Goal: Information Seeking & Learning: Learn about a topic

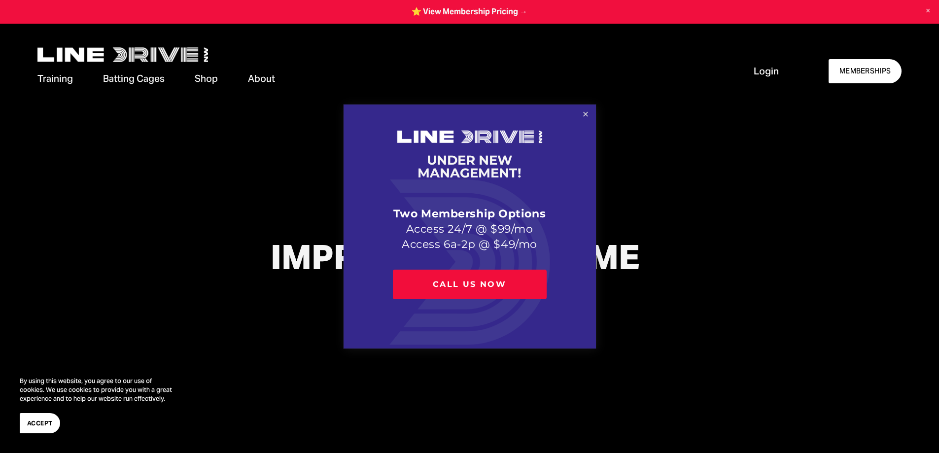
click at [584, 112] on link "Close" at bounding box center [584, 114] width 17 height 17
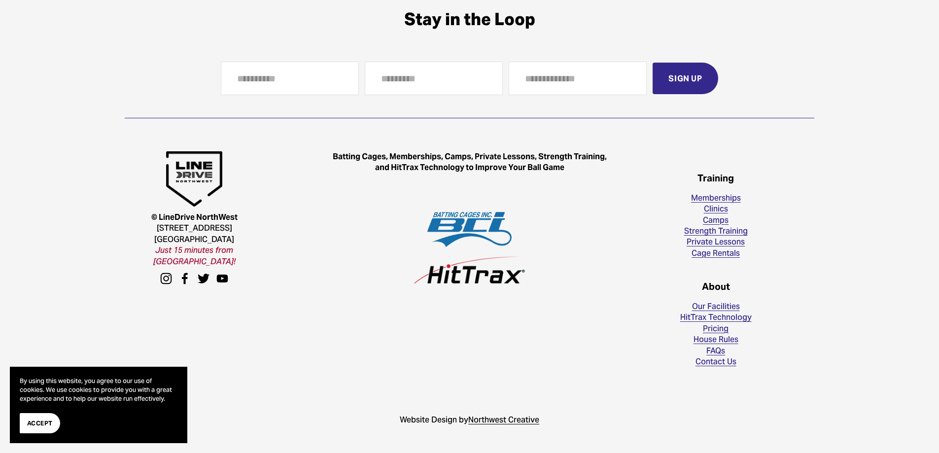
scroll to position [2894, 0]
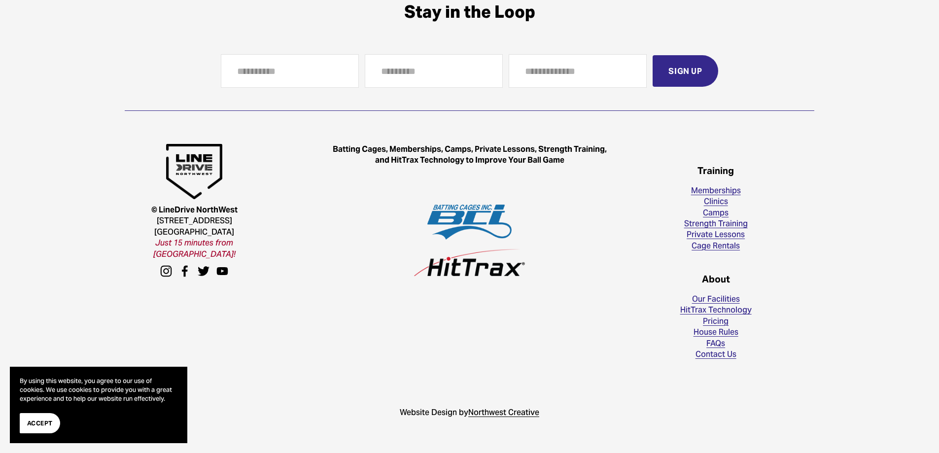
click at [719, 186] on link "Memberships" at bounding box center [716, 190] width 50 height 11
click at [722, 345] on link "FAQs" at bounding box center [715, 342] width 19 height 11
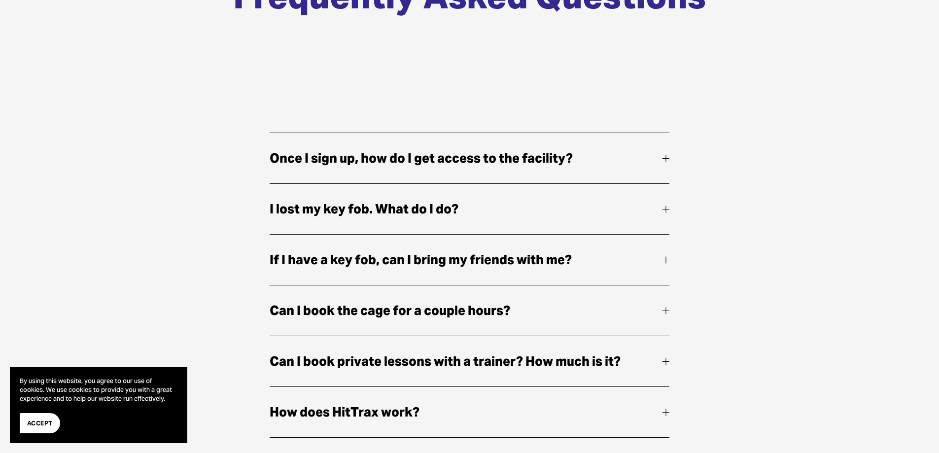
scroll to position [246, 0]
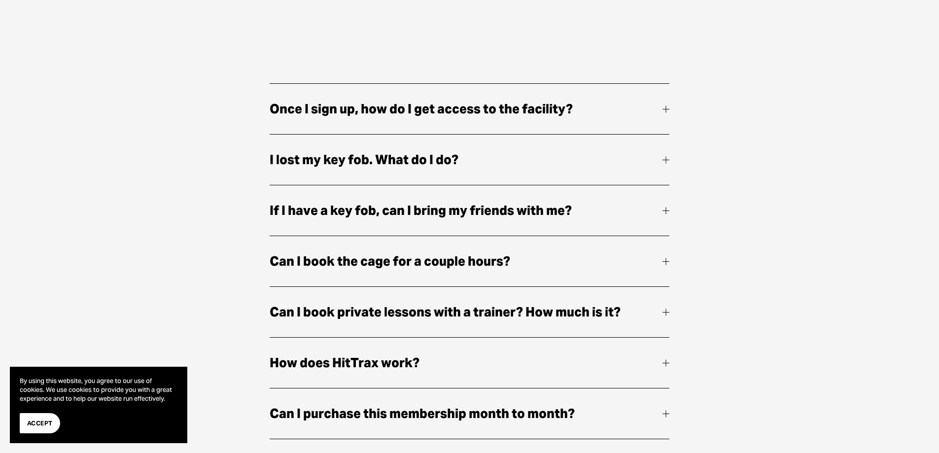
click at [666, 210] on div at bounding box center [665, 210] width 7 height 0
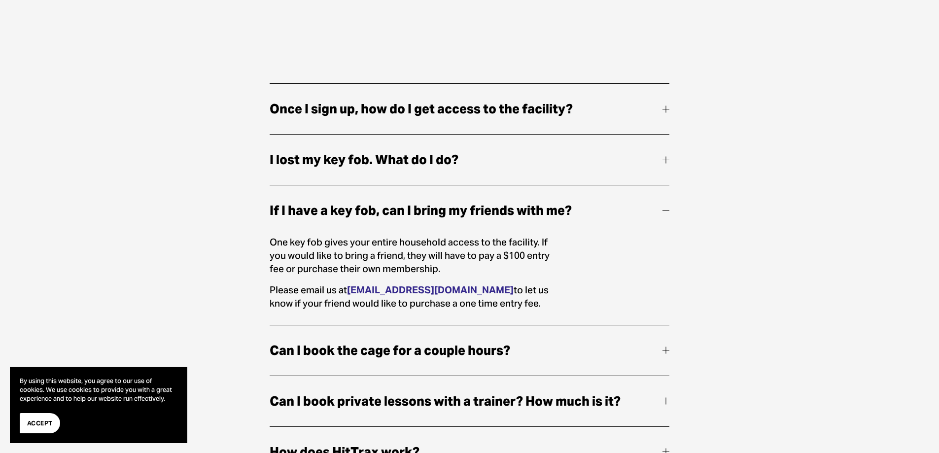
click at [666, 210] on div at bounding box center [665, 210] width 7 height 0
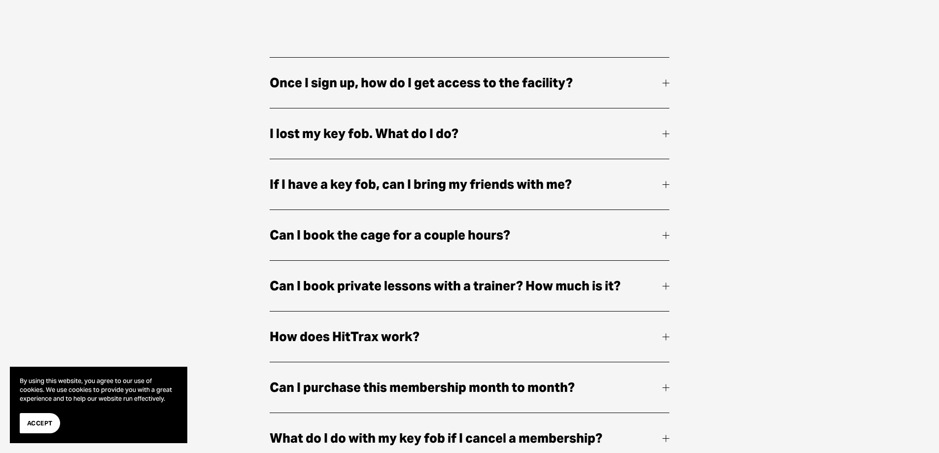
scroll to position [296, 0]
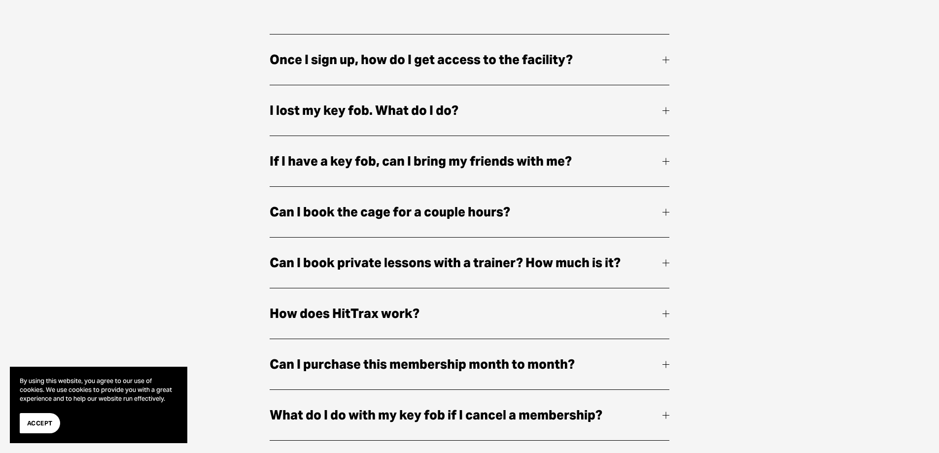
click at [664, 208] on div at bounding box center [665, 211] width 7 height 7
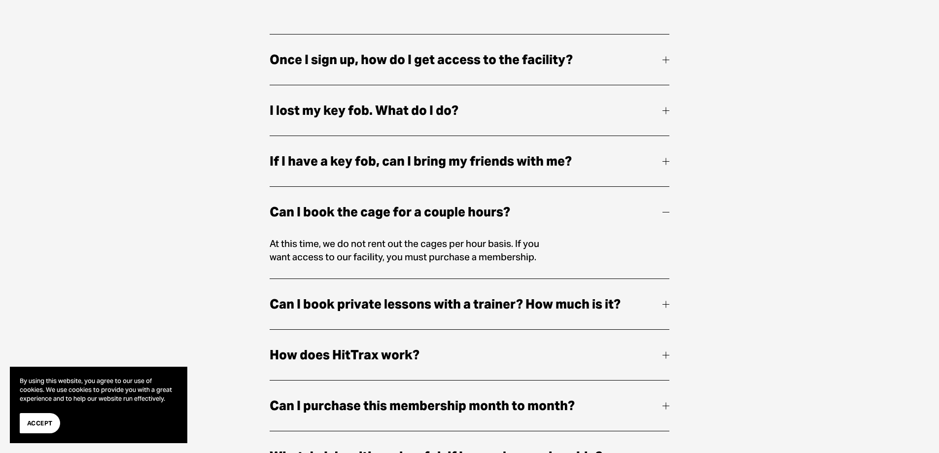
click at [664, 208] on div at bounding box center [665, 211] width 7 height 7
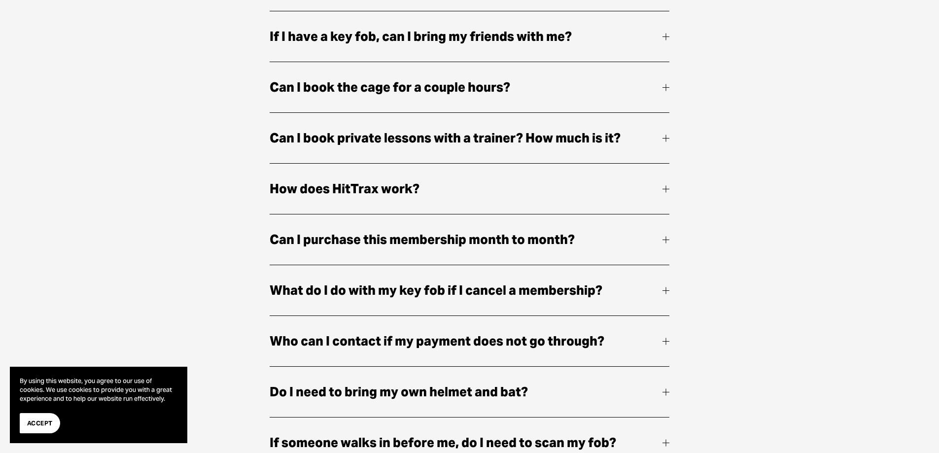
scroll to position [443, 0]
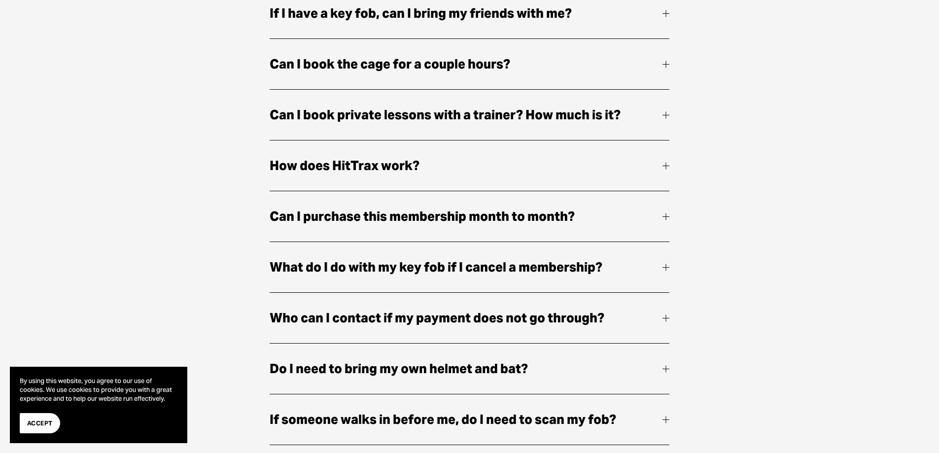
click at [664, 213] on div at bounding box center [665, 216] width 7 height 7
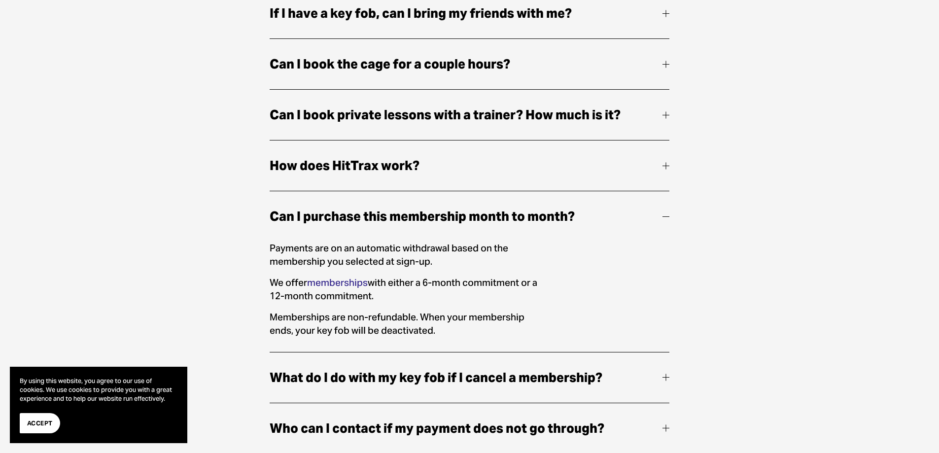
click at [664, 213] on div at bounding box center [665, 216] width 7 height 7
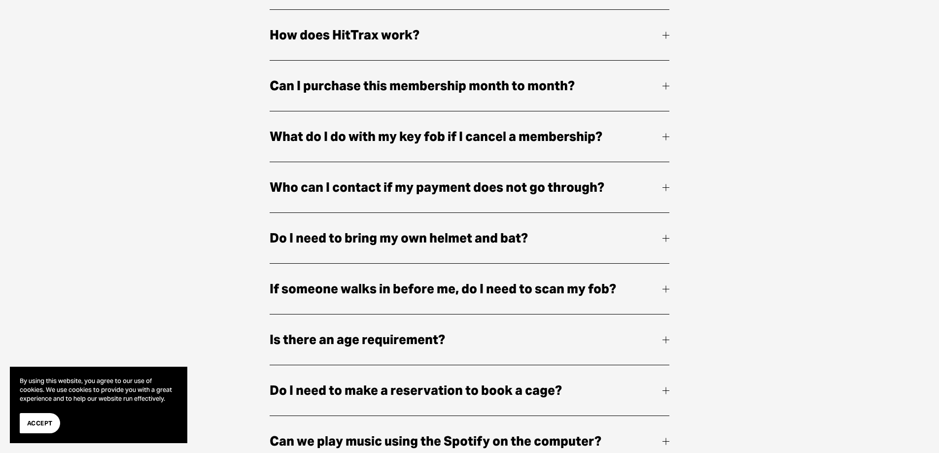
scroll to position [591, 0]
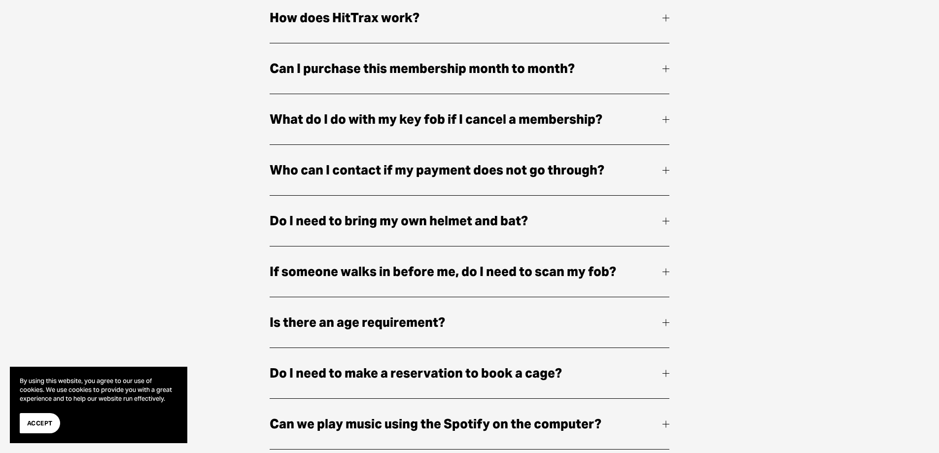
click at [664, 196] on button "Do I need to bring my own helmet and bat?" at bounding box center [469, 221] width 400 height 50
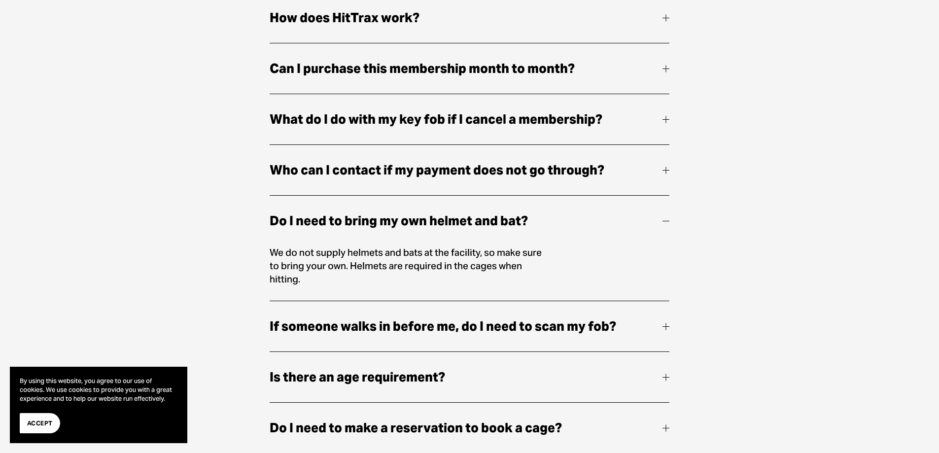
click at [664, 196] on button "Do I need to bring my own helmet and bat?" at bounding box center [469, 221] width 400 height 50
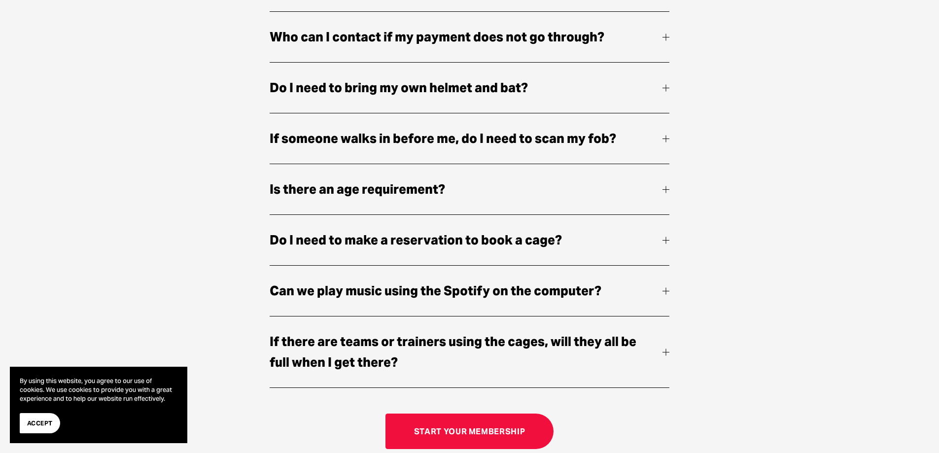
scroll to position [739, 0]
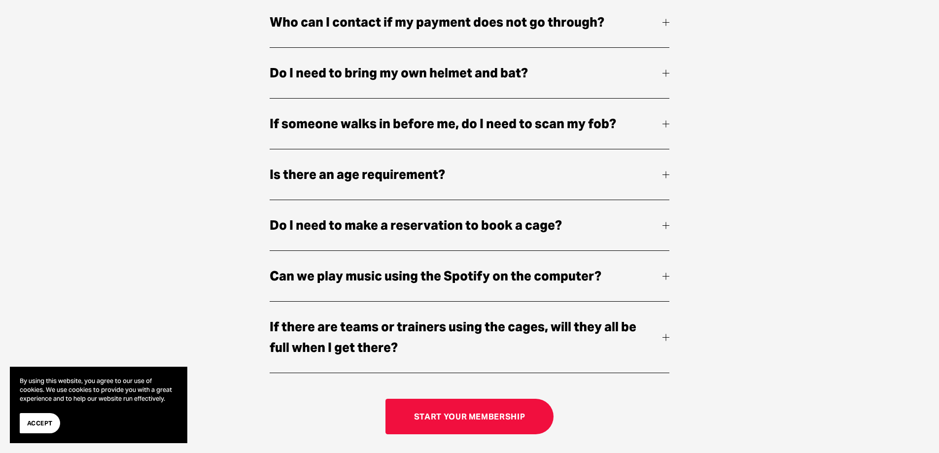
click at [667, 334] on div at bounding box center [665, 337] width 7 height 7
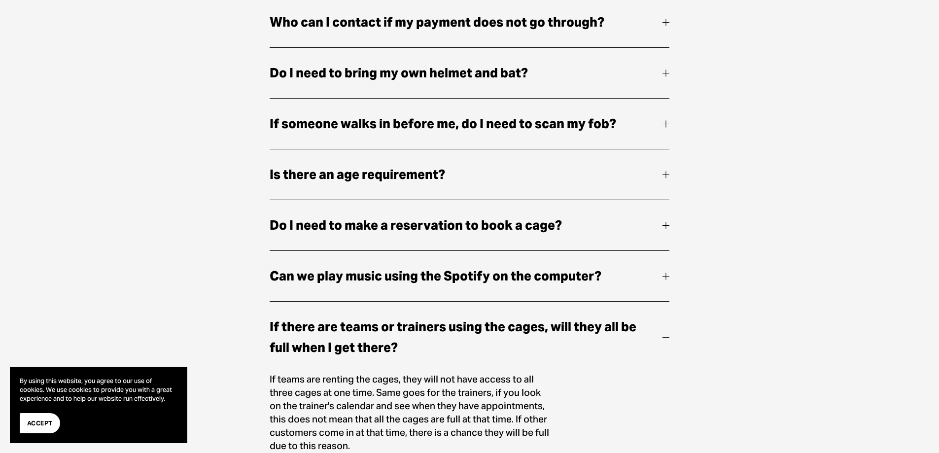
click at [667, 334] on div at bounding box center [665, 337] width 7 height 7
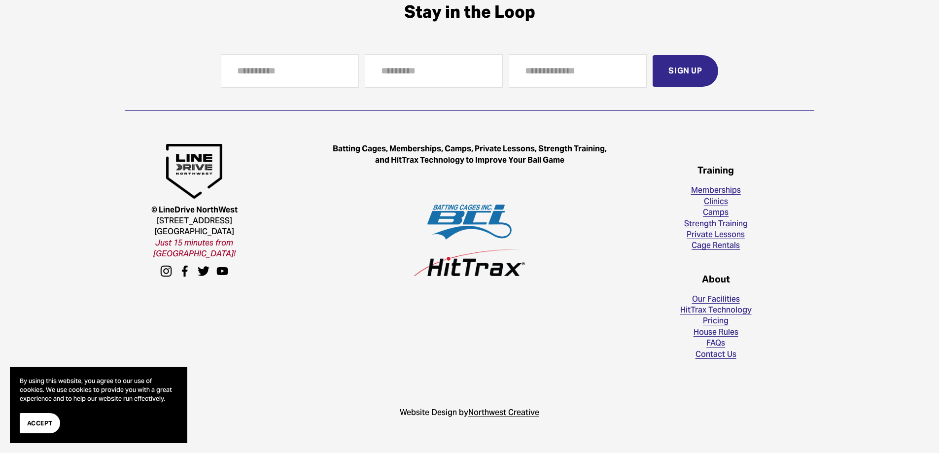
scroll to position [1651, 0]
